Goal: Task Accomplishment & Management: Use online tool/utility

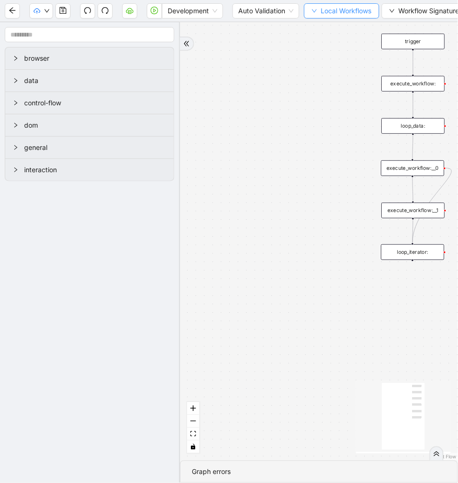
click at [336, 12] on span "Local Workflows" at bounding box center [346, 11] width 51 height 10
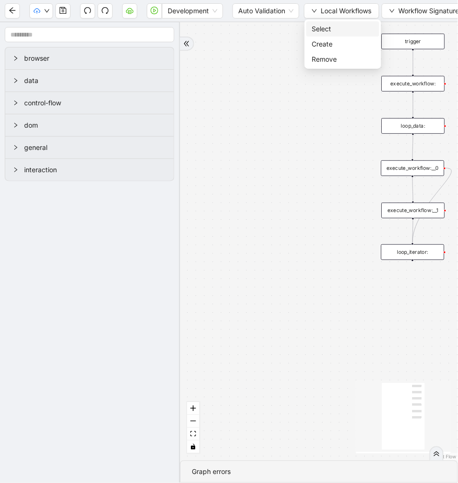
click at [330, 24] on span "Select" at bounding box center [343, 29] width 62 height 10
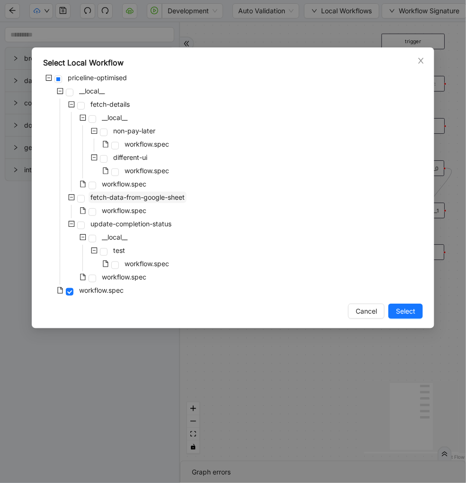
click at [152, 195] on span "fetch-data-from-google-sheet" at bounding box center [138, 197] width 94 height 8
click at [406, 314] on span "Select" at bounding box center [405, 311] width 19 height 10
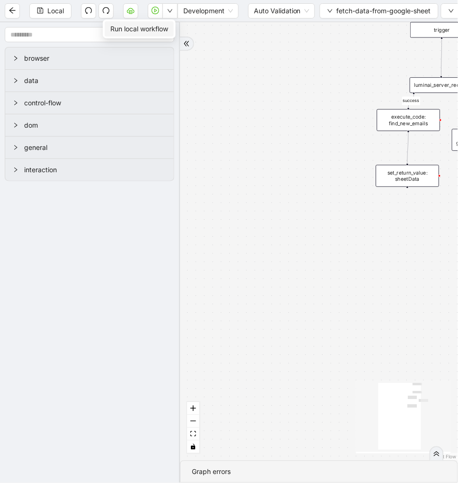
click at [163, 29] on span "Run local workflow" at bounding box center [139, 29] width 58 height 10
click at [128, 17] on button "button" at bounding box center [130, 10] width 15 height 15
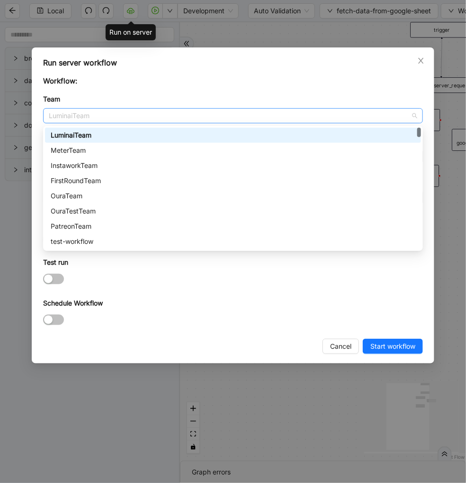
click at [64, 117] on span "LuminaiTeam" at bounding box center [233, 116] width 369 height 14
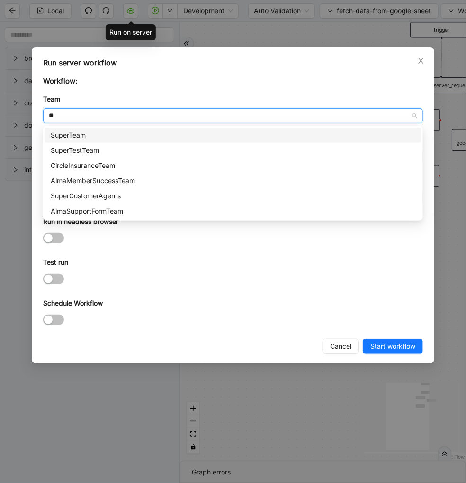
type input "***"
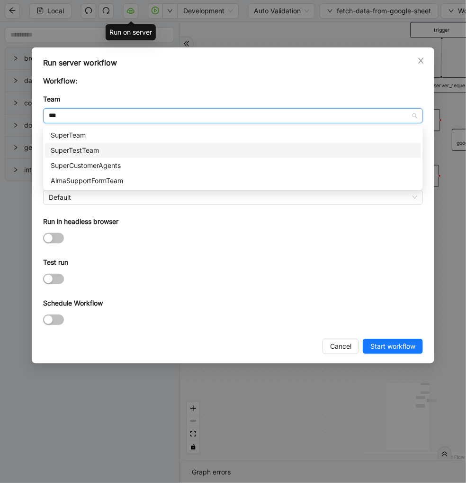
click at [92, 148] on div "SuperTestTeam" at bounding box center [233, 150] width 365 height 10
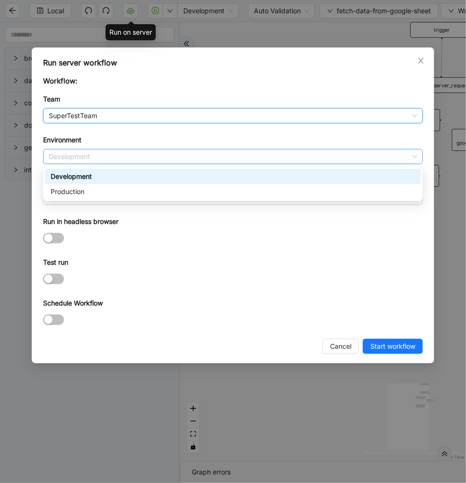
click at [88, 159] on span "Development" at bounding box center [233, 156] width 369 height 14
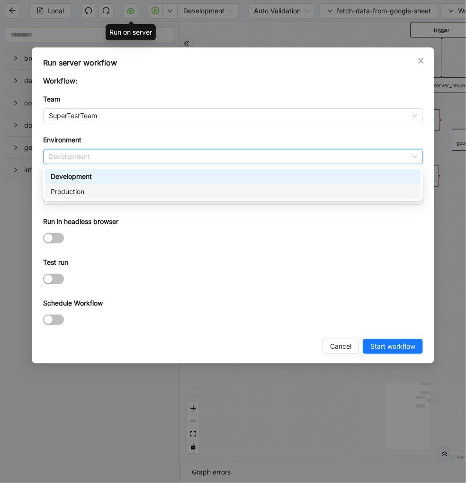
click at [87, 187] on div "Production" at bounding box center [233, 191] width 365 height 10
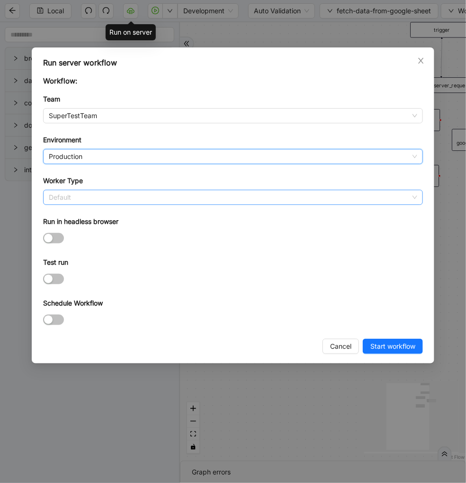
click at [76, 198] on span "Default" at bounding box center [233, 197] width 369 height 14
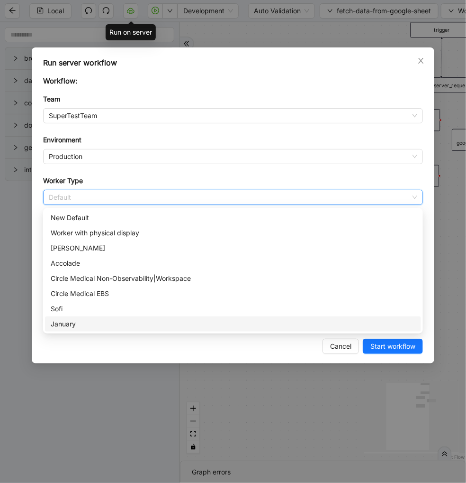
click at [82, 324] on div "January" at bounding box center [233, 324] width 365 height 10
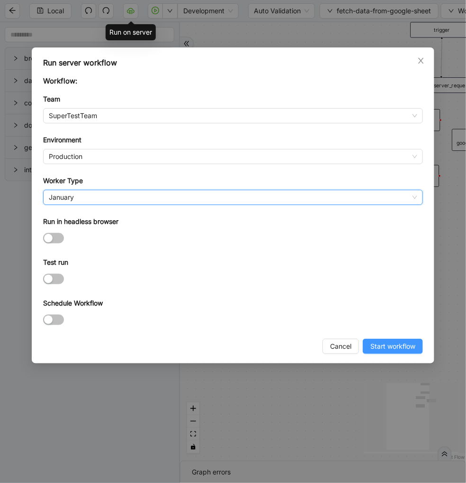
click at [406, 351] on span "Start workflow" at bounding box center [393, 346] width 45 height 10
